Goal: Check status: Check status

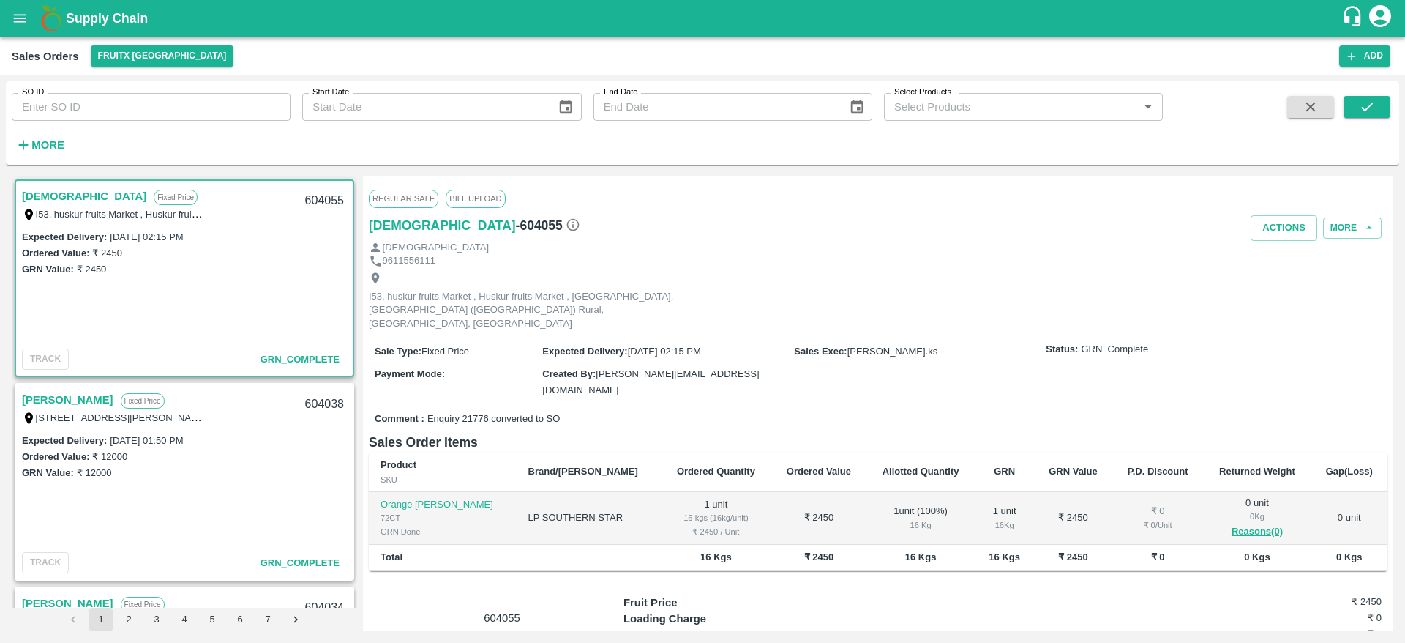
scroll to position [94, 0]
click at [176, 111] on input "SO ID" at bounding box center [151, 107] width 279 height 28
paste input "603956"
type input "603956"
click at [1371, 105] on icon "submit" at bounding box center [1368, 106] width 12 height 9
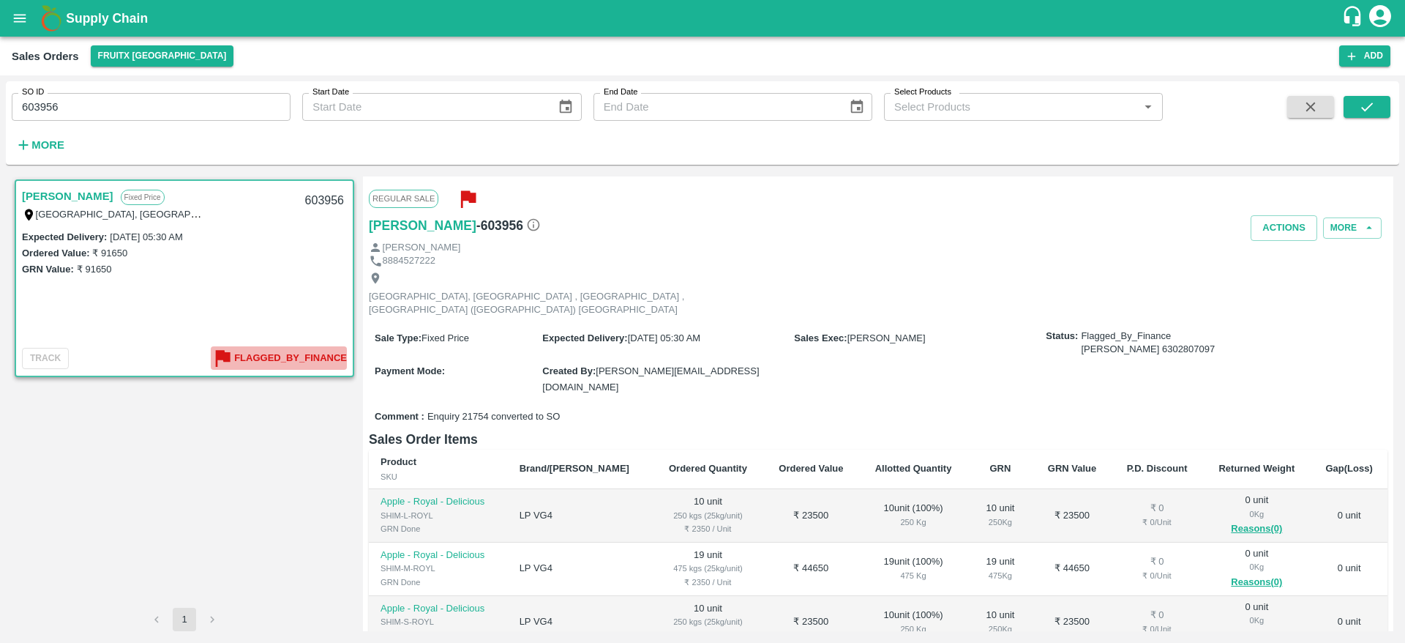
click at [302, 356] on b "Flagged_By_Finance" at bounding box center [290, 358] width 113 height 17
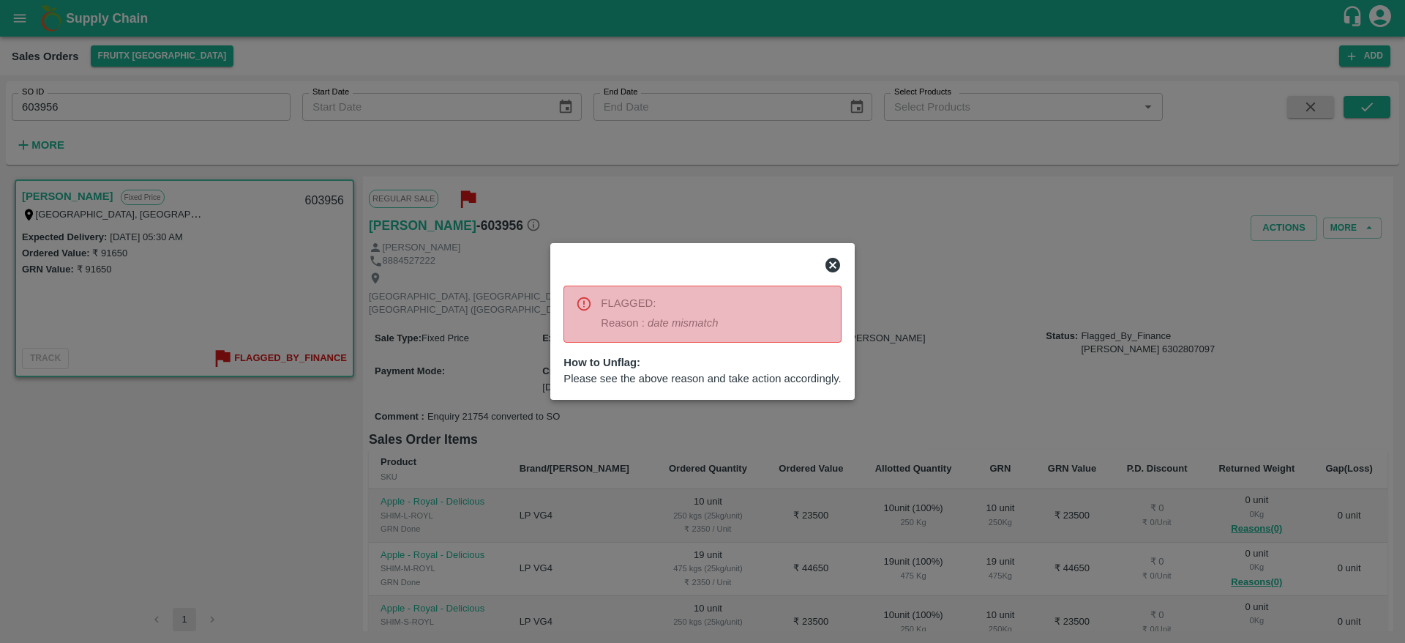
click at [835, 267] on icon at bounding box center [833, 265] width 18 height 18
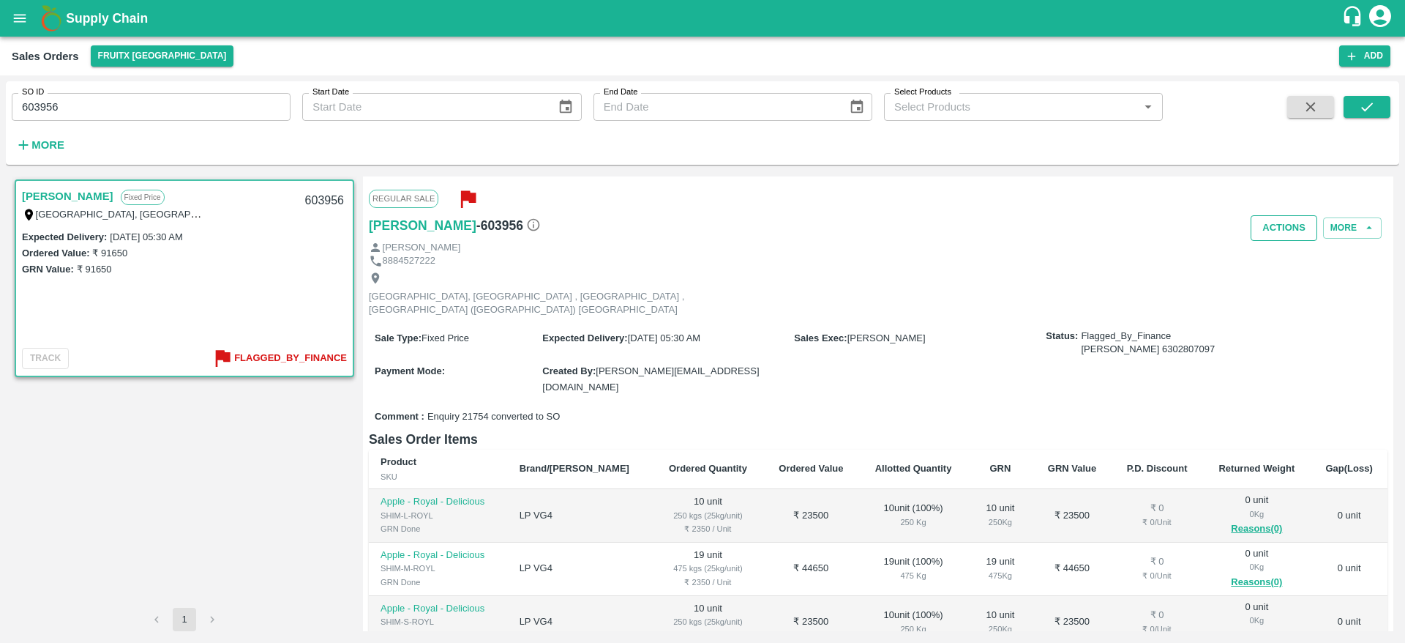
click at [1263, 236] on button "Actions" at bounding box center [1284, 228] width 67 height 26
click at [1079, 348] on div at bounding box center [702, 321] width 1405 height 643
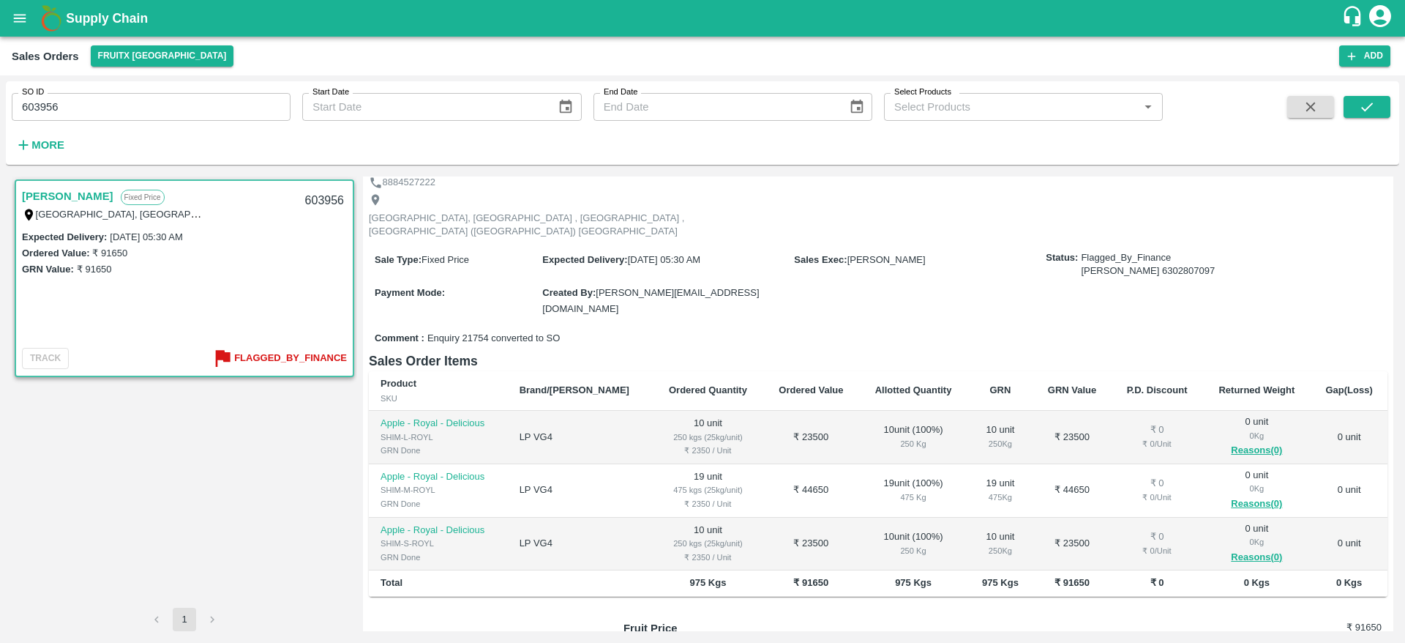
click at [293, 366] on b "Flagged_By_Finance" at bounding box center [290, 358] width 113 height 17
